Goal: Navigation & Orientation: Find specific page/section

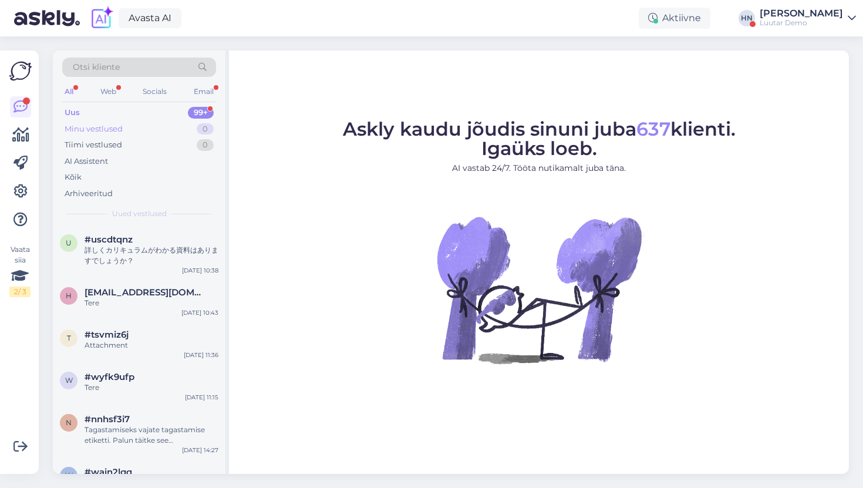
click at [176, 133] on div "Minu vestlused 0" at bounding box center [139, 129] width 154 height 16
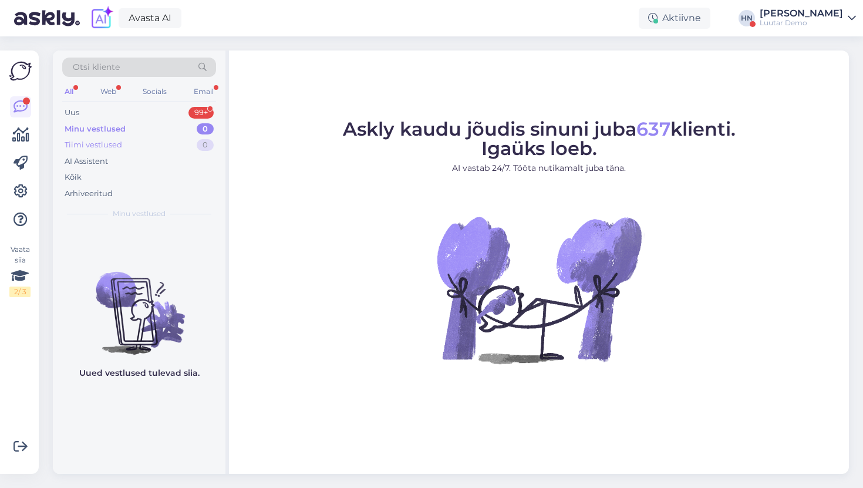
click at [173, 150] on div "Tiimi vestlused 0" at bounding box center [139, 145] width 154 height 16
click at [168, 169] on div "Kõik" at bounding box center [139, 177] width 154 height 16
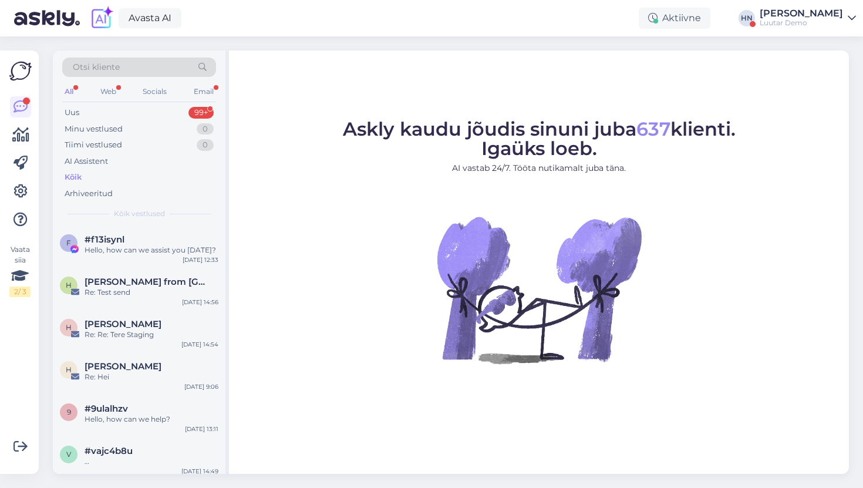
click at [807, 25] on div "Luutar Demo" at bounding box center [801, 22] width 83 height 9
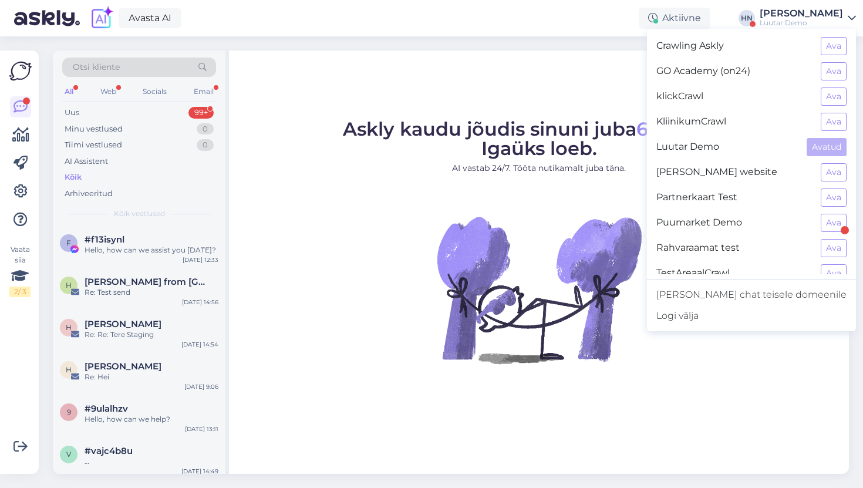
click at [521, 180] on figcaption "Askly kaudu jõudis sinuni juba 637 klienti. Igaüks loeb. AI vastab 24/7. Tööta …" at bounding box center [539, 152] width 393 height 64
